Goal: Navigation & Orientation: Find specific page/section

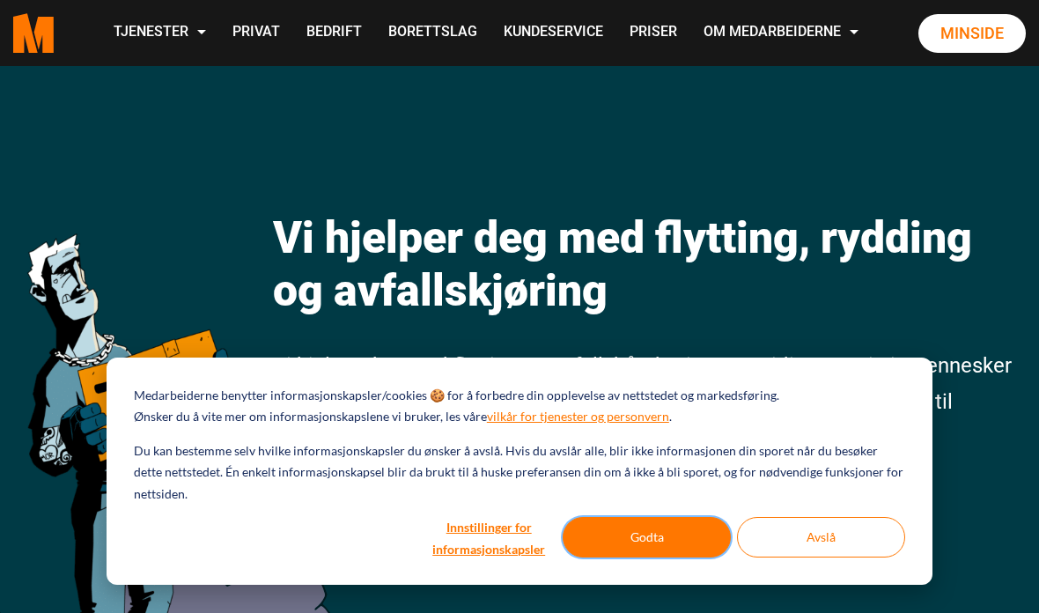
click at [676, 537] on button "Godta" at bounding box center [647, 537] width 168 height 41
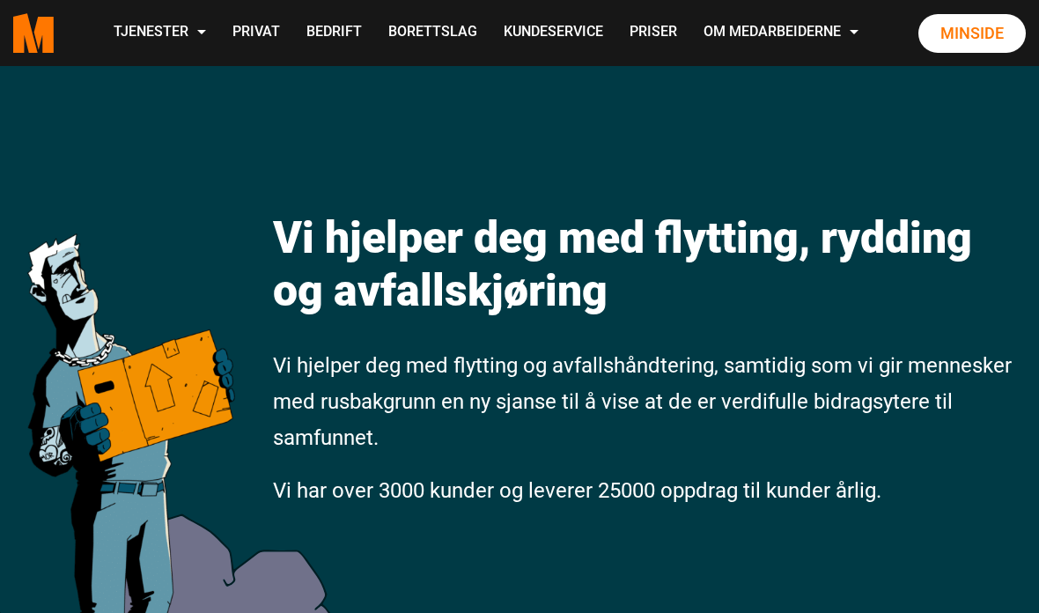
click at [616, 64] on link "Priser" at bounding box center [653, 33] width 74 height 63
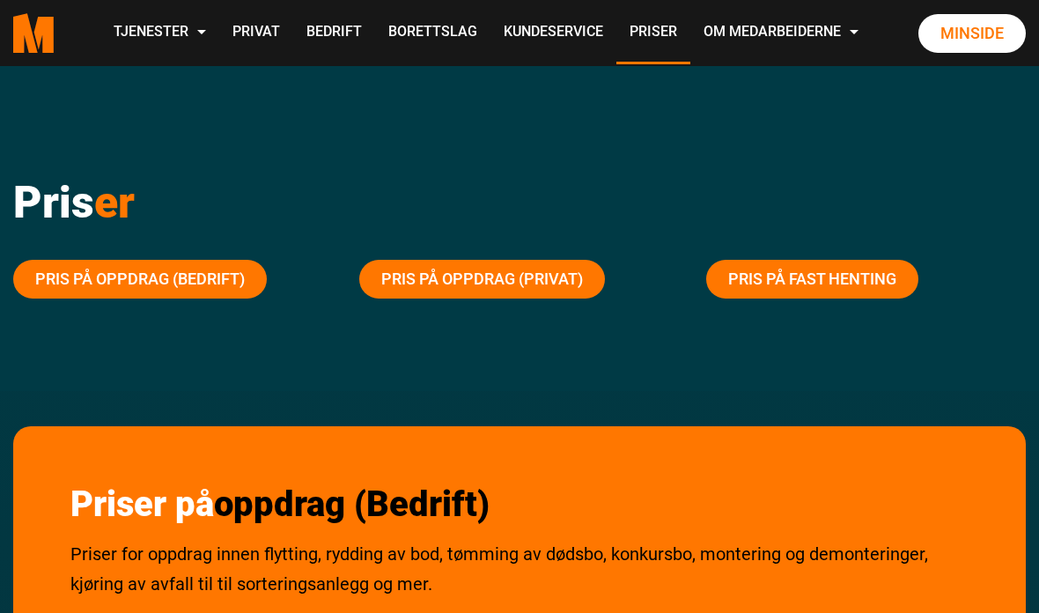
click at [293, 31] on link "Privat" at bounding box center [256, 33] width 74 height 63
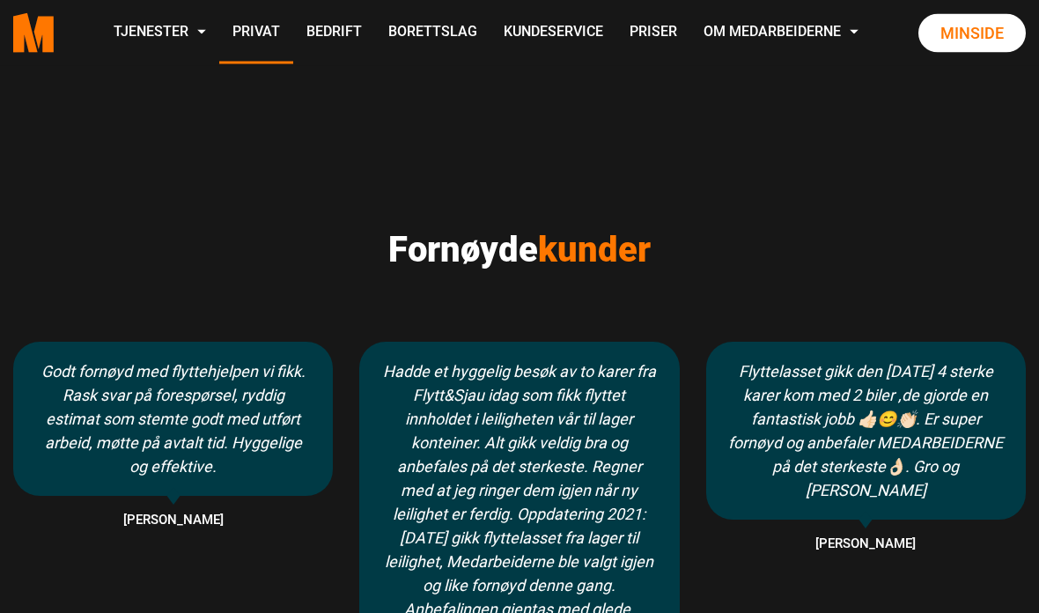
scroll to position [1031, 0]
click at [616, 25] on link "Kundeservice" at bounding box center [553, 33] width 126 height 63
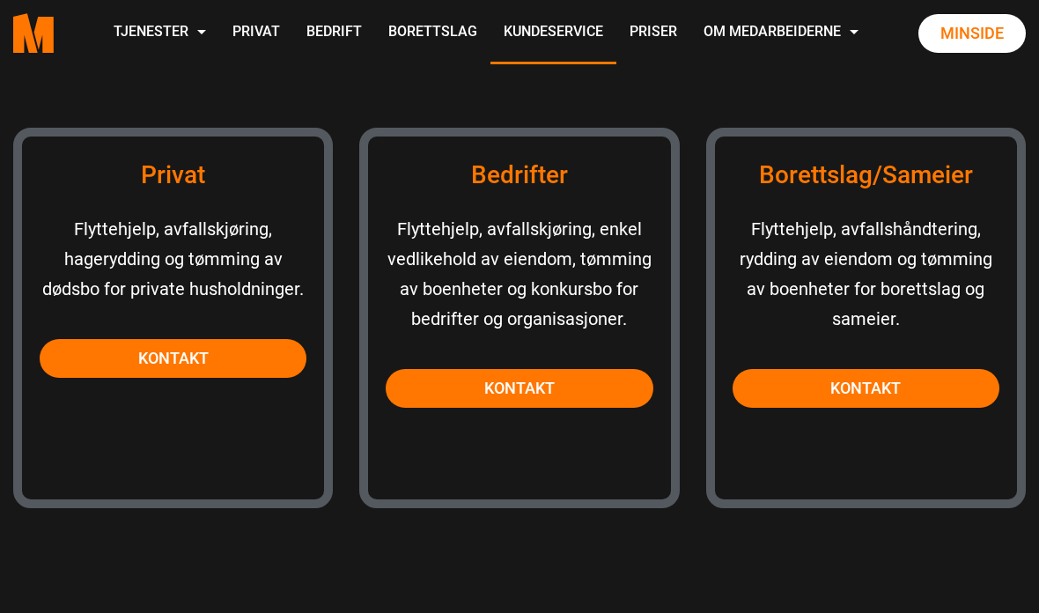
scroll to position [1647, 0]
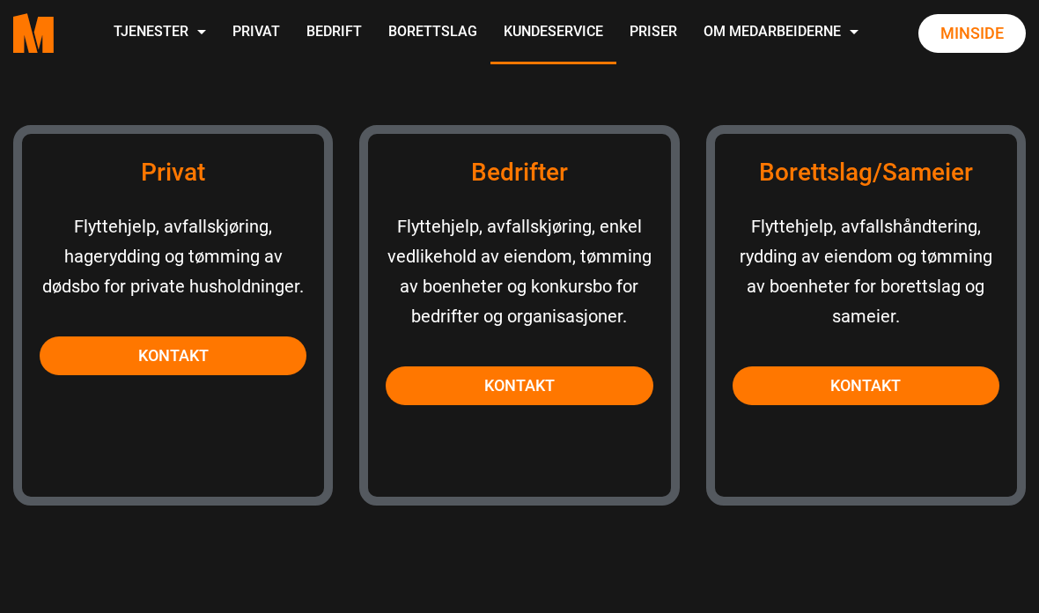
click at [200, 354] on link "Kontakt" at bounding box center [173, 355] width 267 height 39
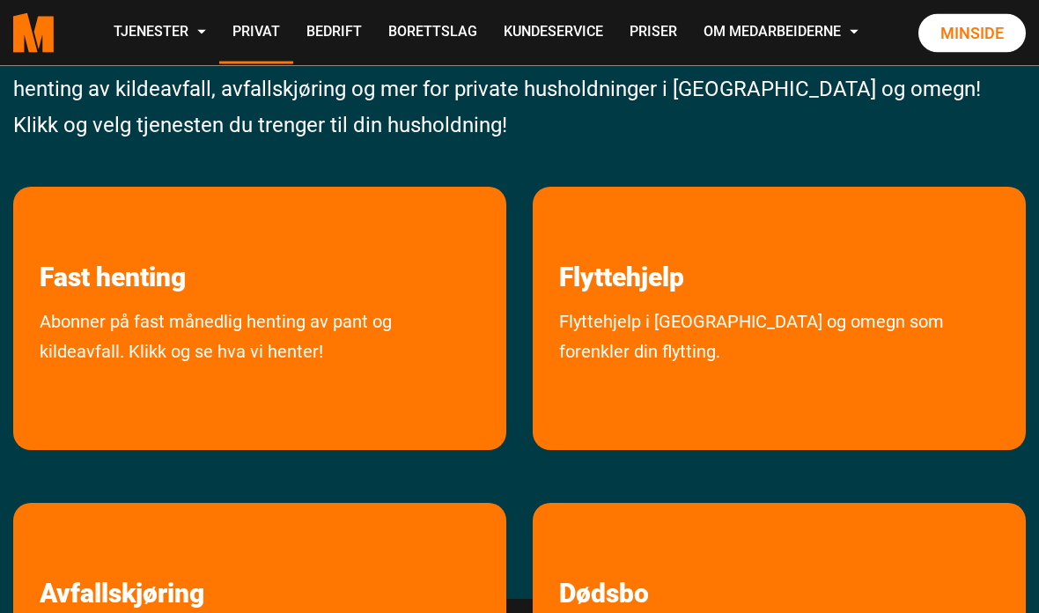
scroll to position [191, 0]
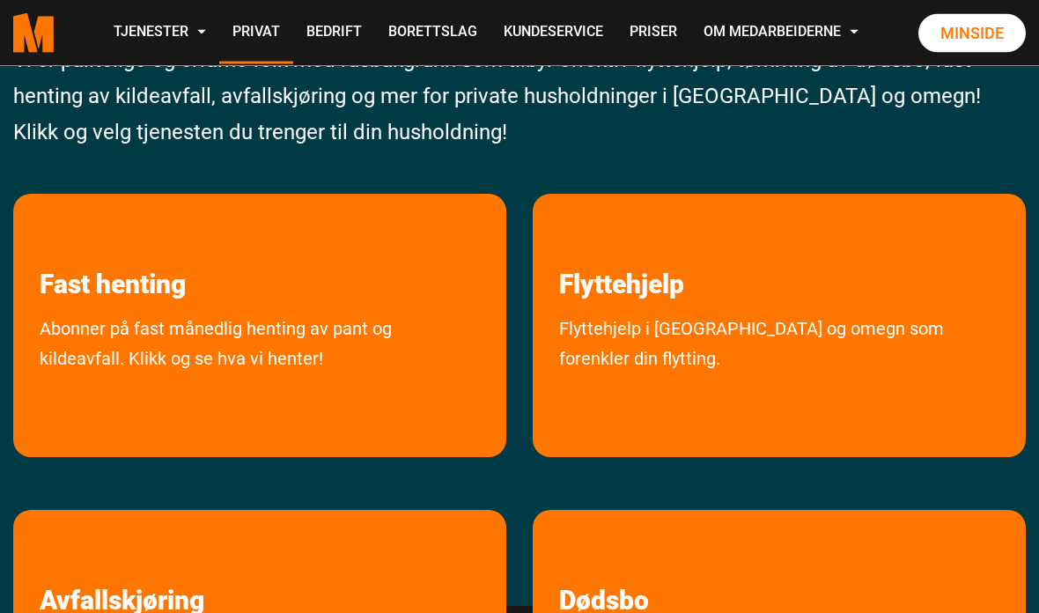
click at [826, 329] on link "Flyttehjelp i Oslo og omegn som forenkler din flytting." at bounding box center [779, 381] width 493 height 135
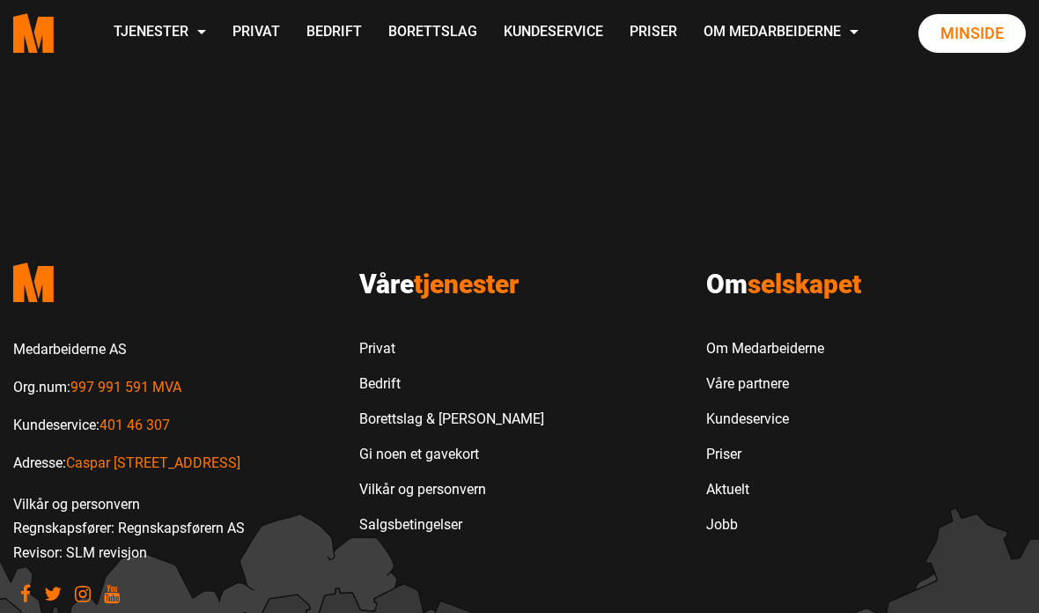
scroll to position [1916, 0]
